Goal: Task Accomplishment & Management: Manage account settings

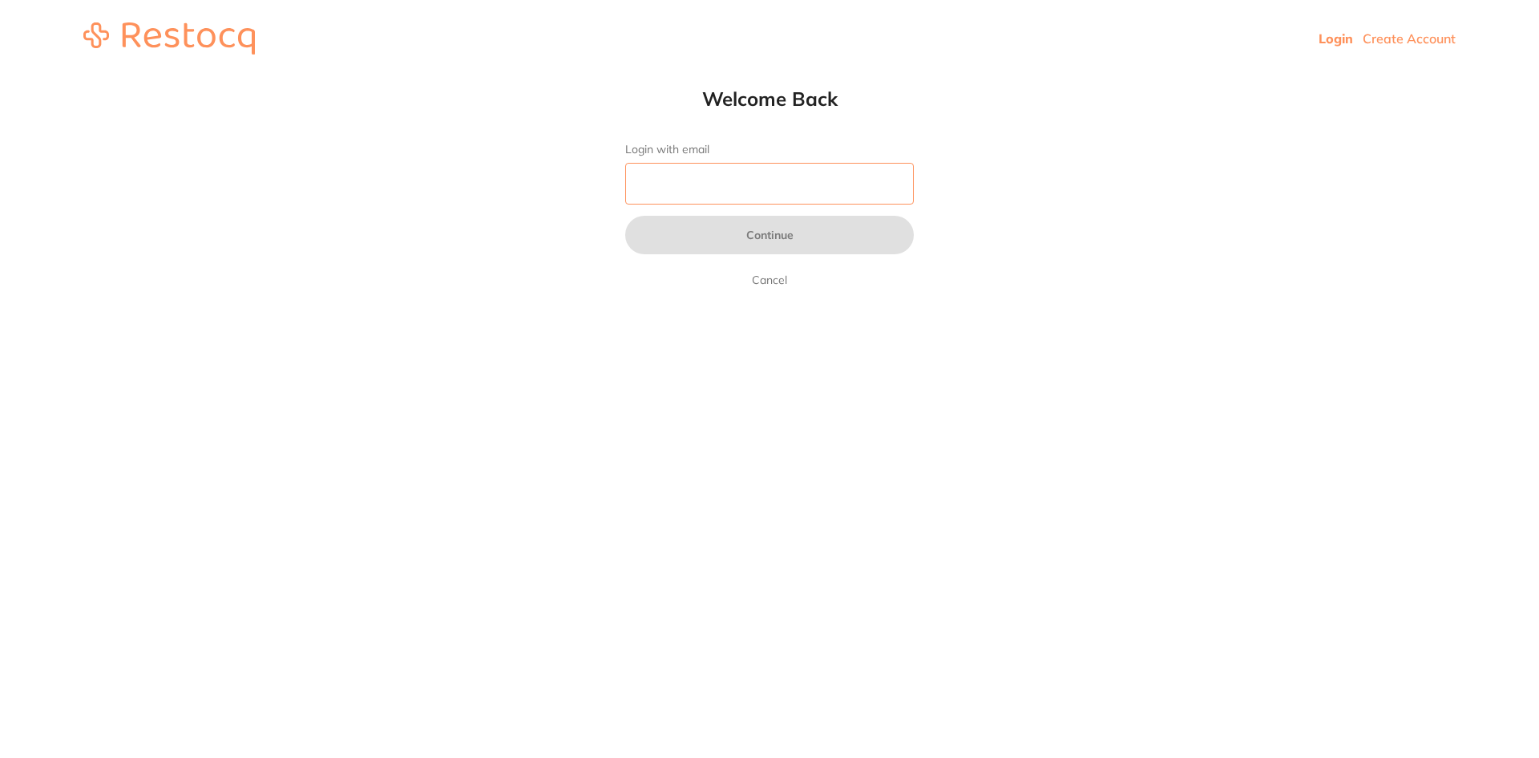
click at [675, 171] on input "Login with email" at bounding box center [769, 184] width 289 height 42
type input "[EMAIL_ADDRESS][DOMAIN_NAME]"
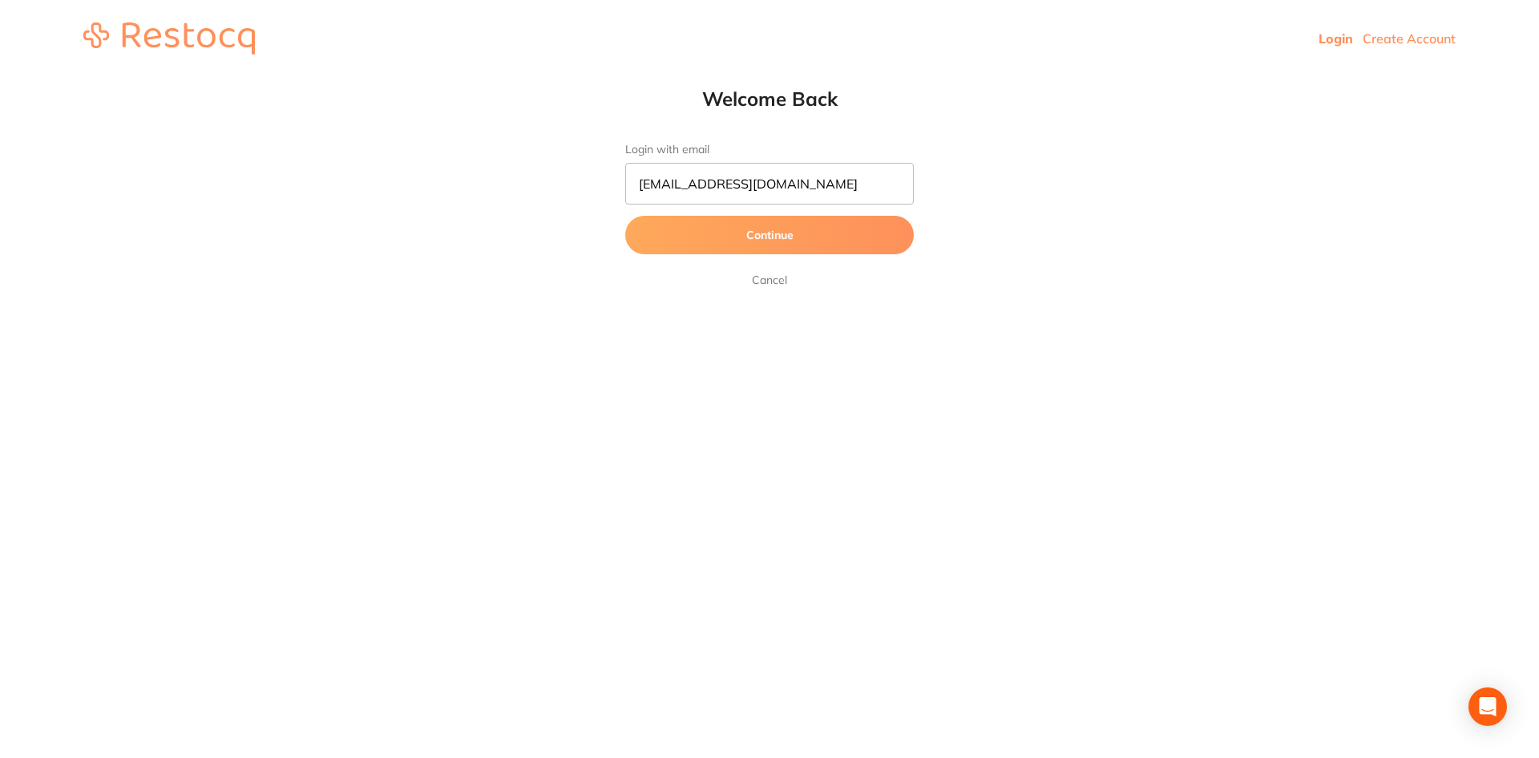
click at [794, 220] on button "Continue" at bounding box center [769, 235] width 289 height 38
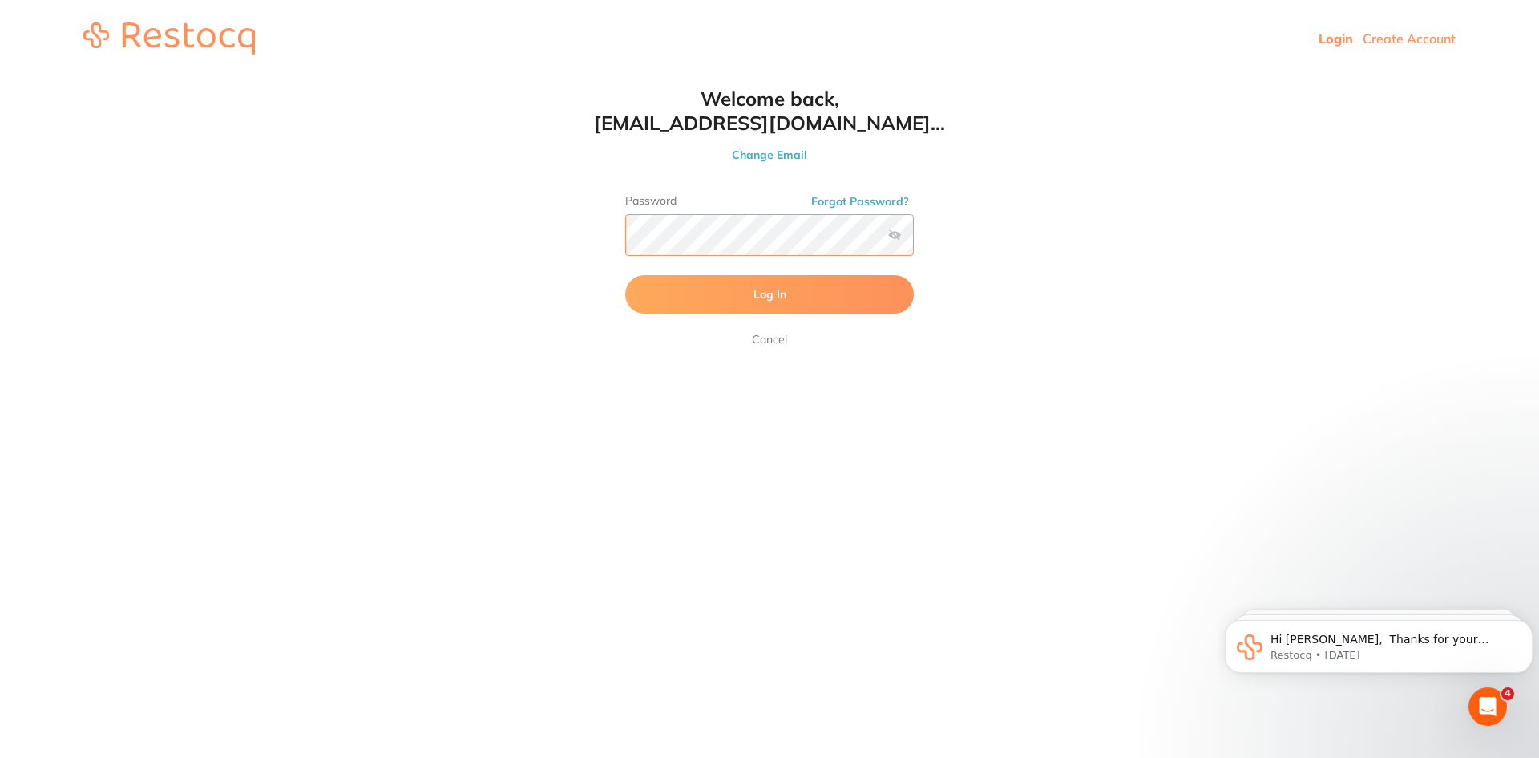
click at [625, 275] on button "Log In" at bounding box center [769, 294] width 289 height 38
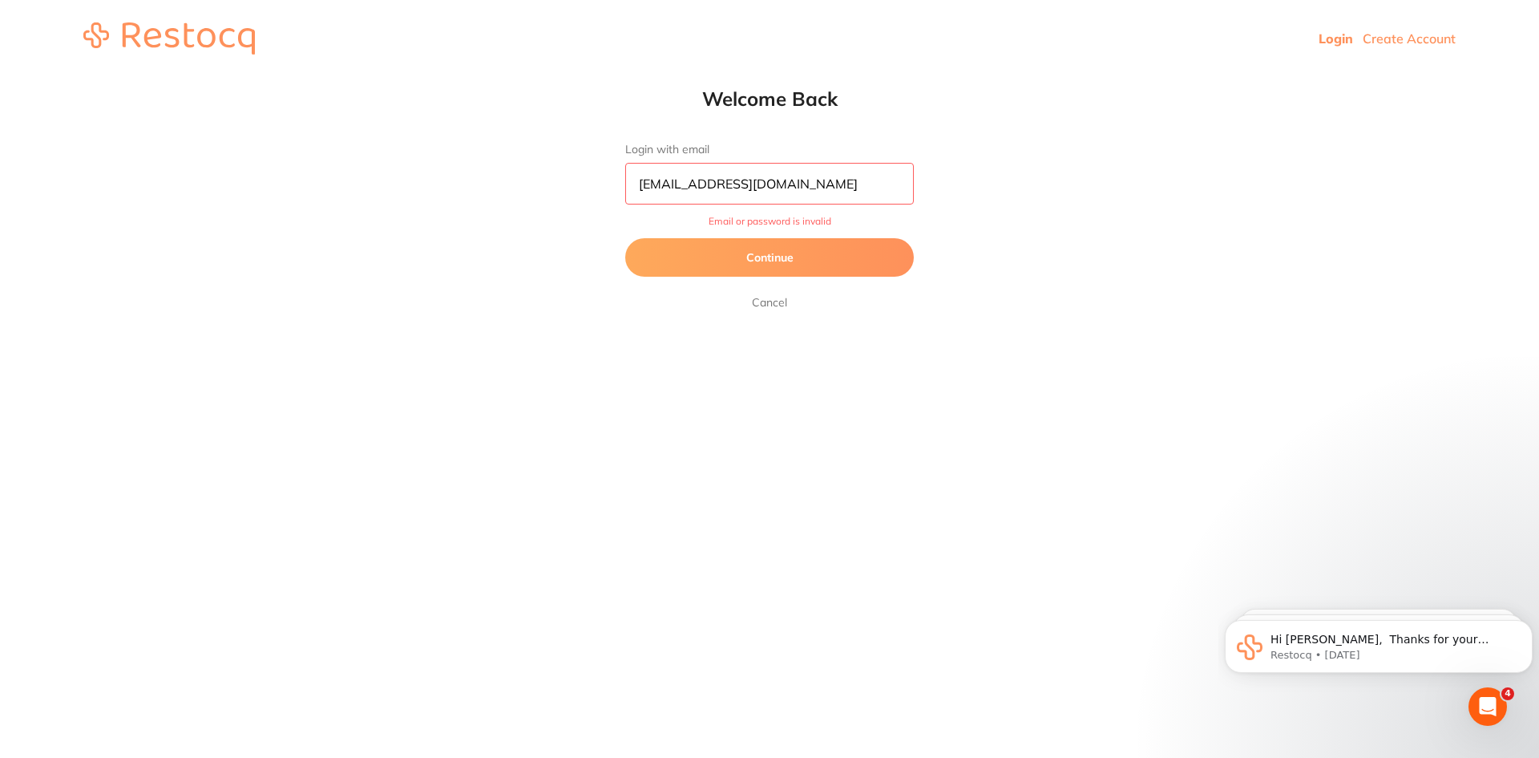
click at [858, 261] on button "Continue" at bounding box center [769, 257] width 289 height 38
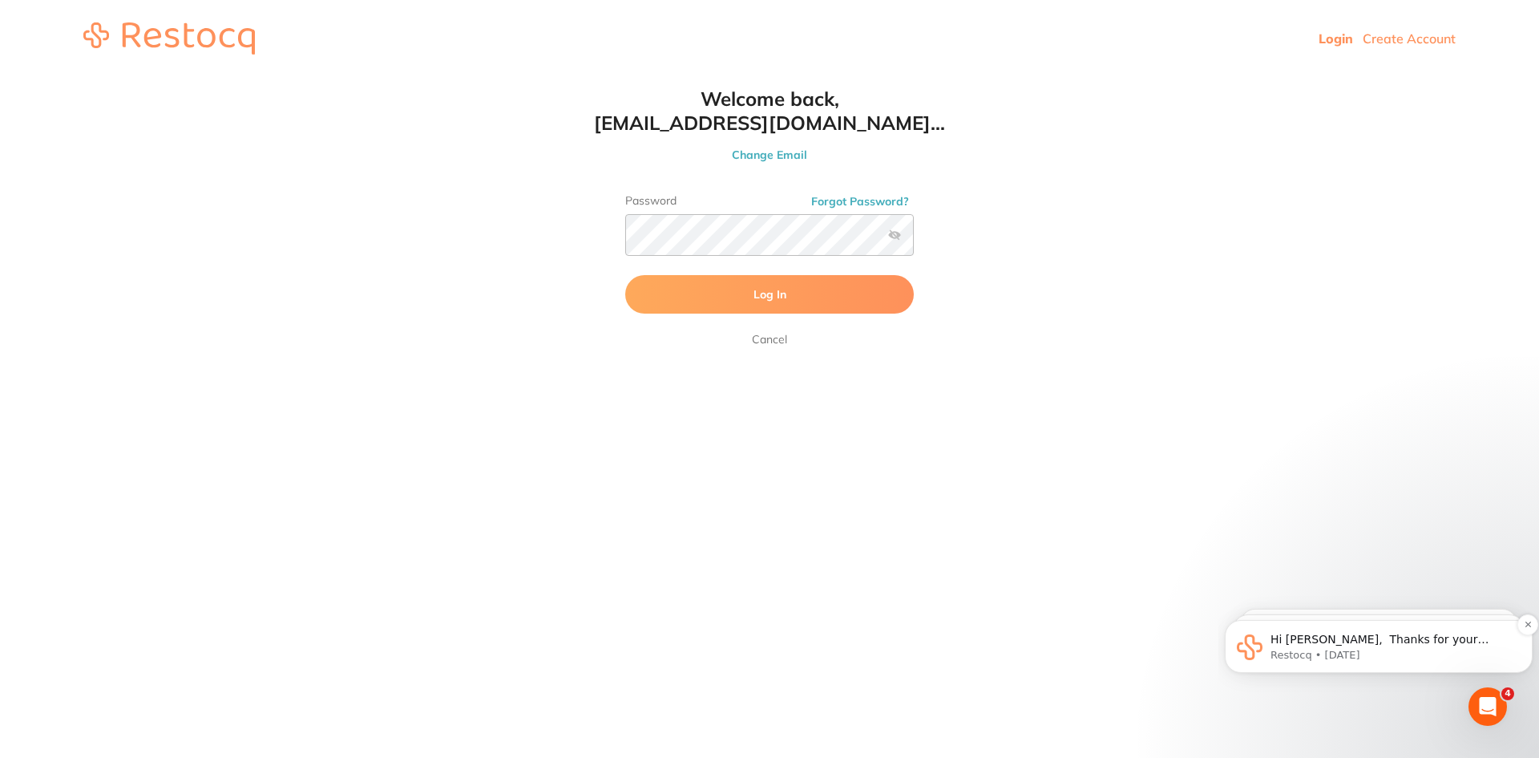
click at [1440, 648] on p "Restocq • [DATE]" at bounding box center [1392, 655] width 242 height 14
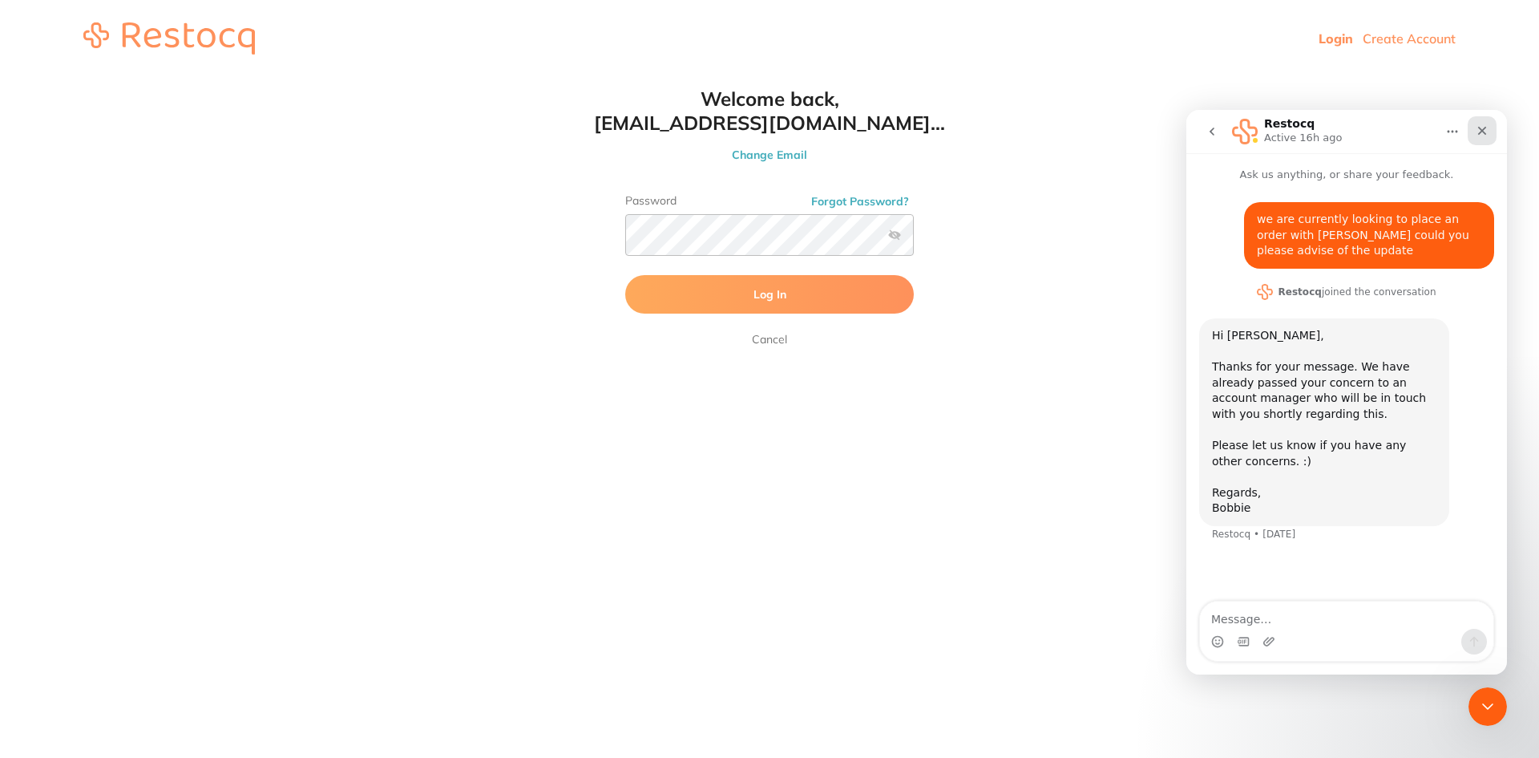
click at [1484, 131] on icon "Close" at bounding box center [1482, 131] width 9 height 9
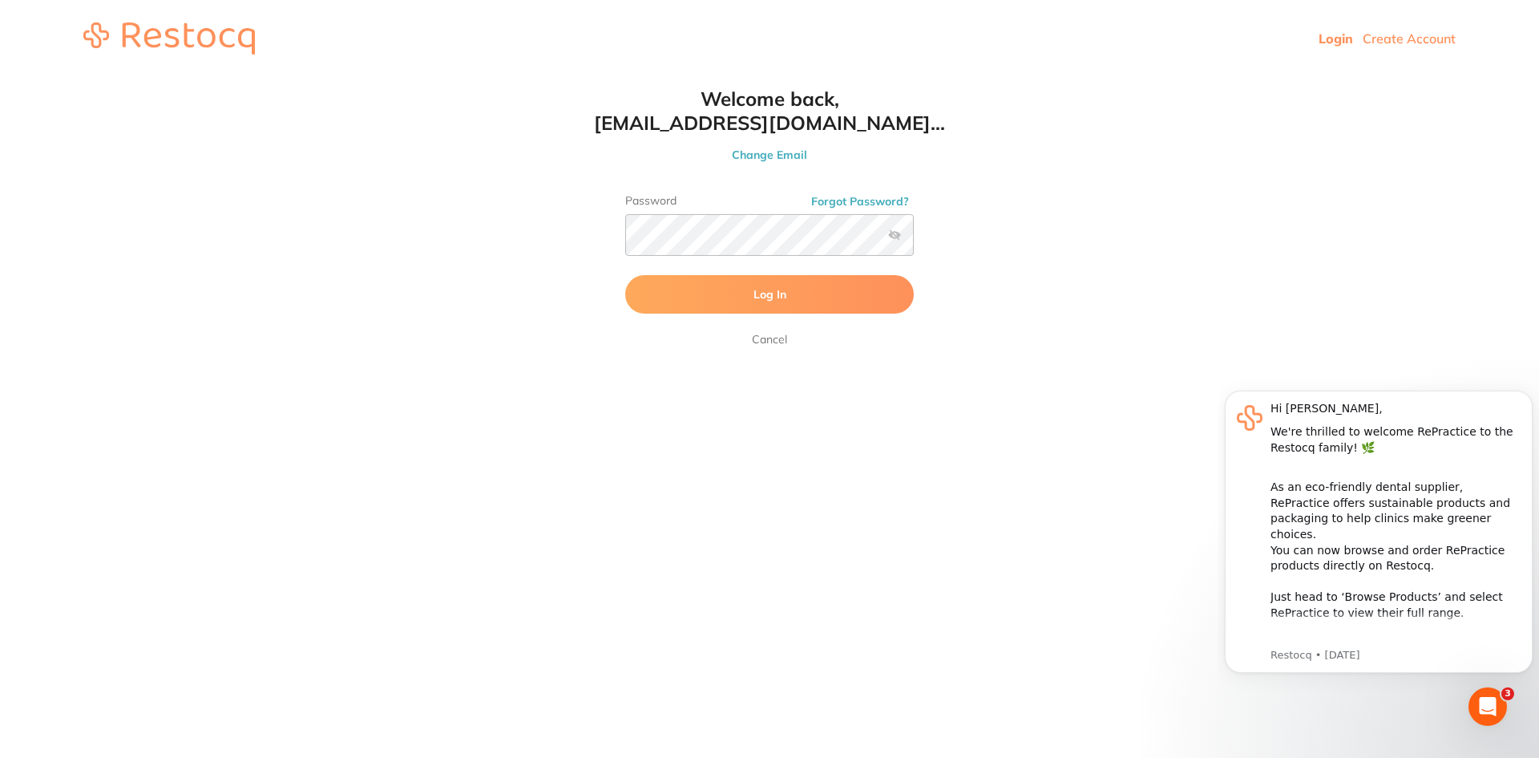
click at [893, 234] on label at bounding box center [894, 234] width 13 height 13
click at [914, 240] on input "checkbox" at bounding box center [914, 240] width 0 height 0
click at [235, 77] on html "Login Create Account Welcome Back Login with email [EMAIL_ADDRESS][DOMAIN_NAME]…" at bounding box center [769, 38] width 1539 height 77
